Goal: Use online tool/utility

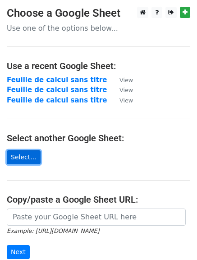
click at [19, 158] on link "Select..." at bounding box center [24, 157] width 34 height 14
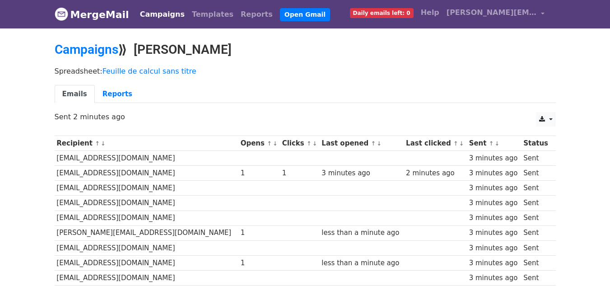
click at [398, 76] on div "Spreadsheet: Feuille de calcul sans titre Emails Reports" at bounding box center [305, 87] width 515 height 51
